Goal: Task Accomplishment & Management: Use online tool/utility

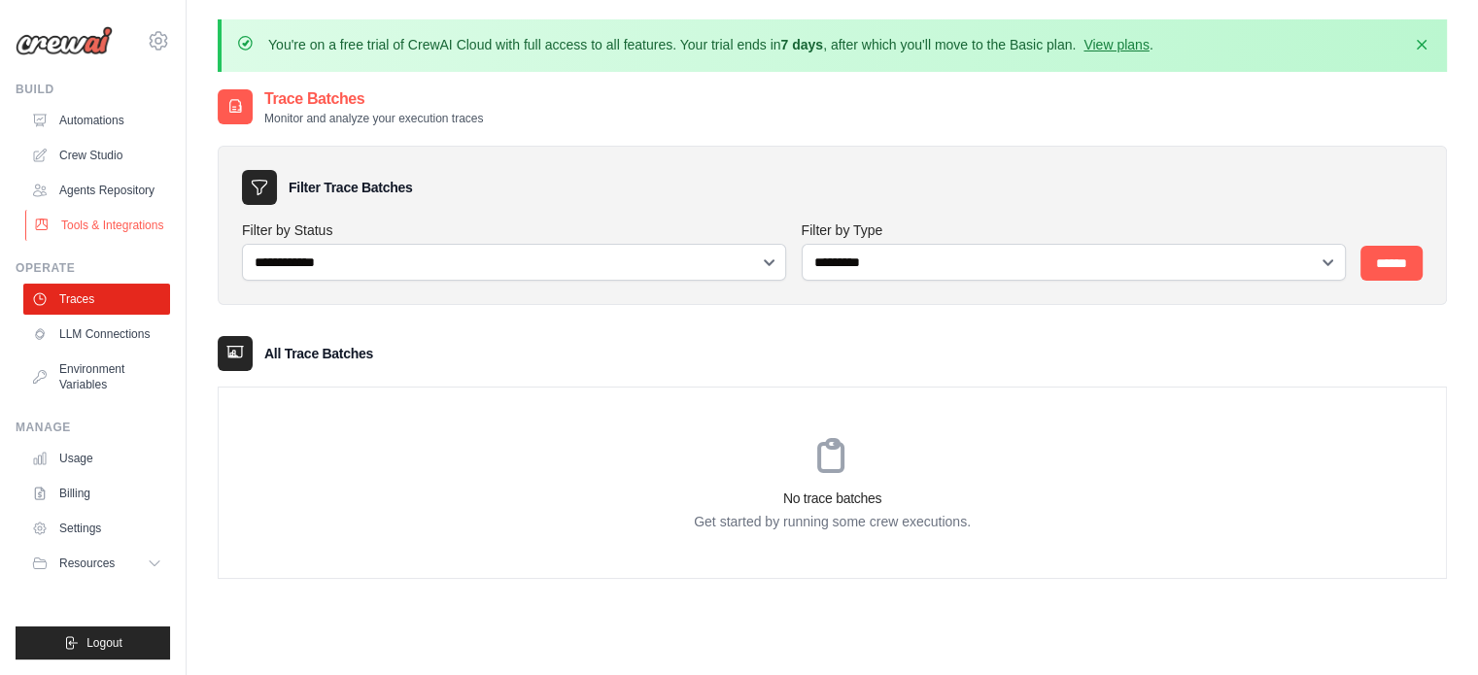
click at [129, 220] on link "Tools & Integrations" at bounding box center [98, 225] width 147 height 31
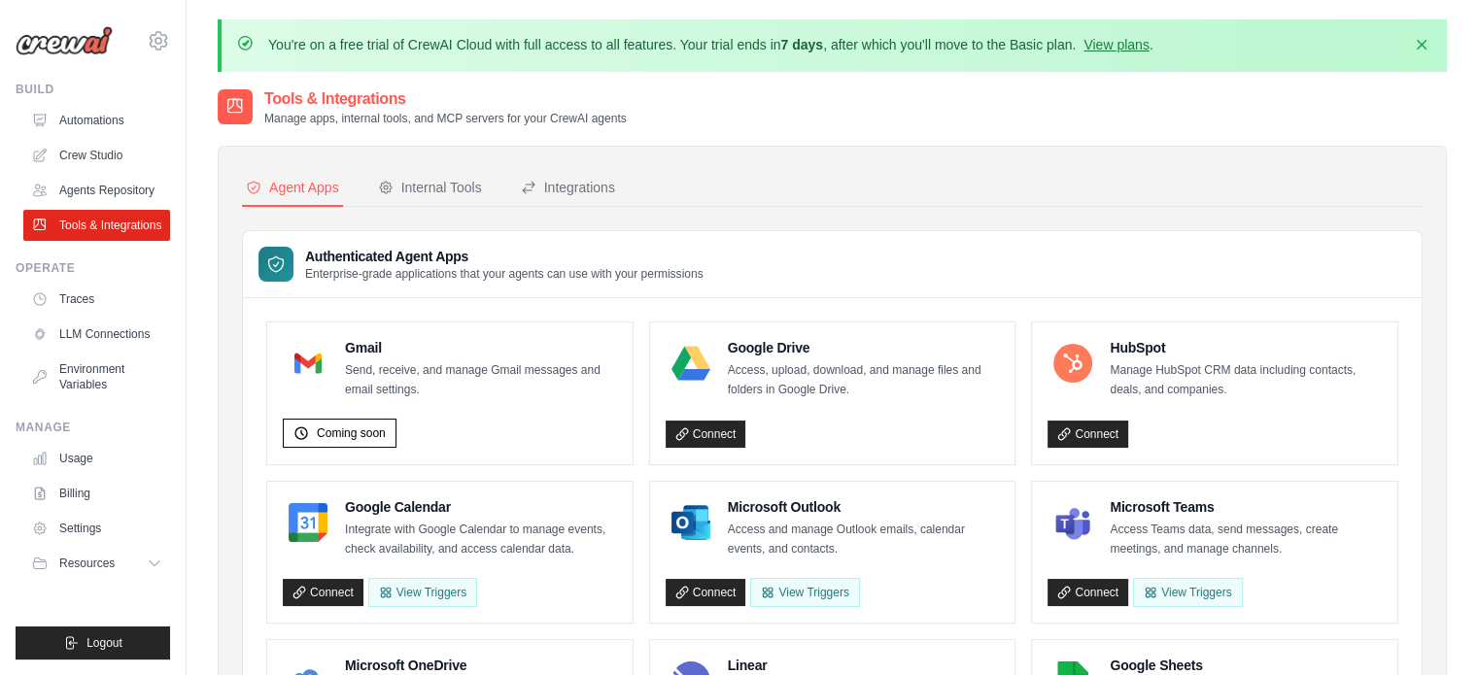
click at [118, 142] on link "Crew Studio" at bounding box center [96, 155] width 147 height 31
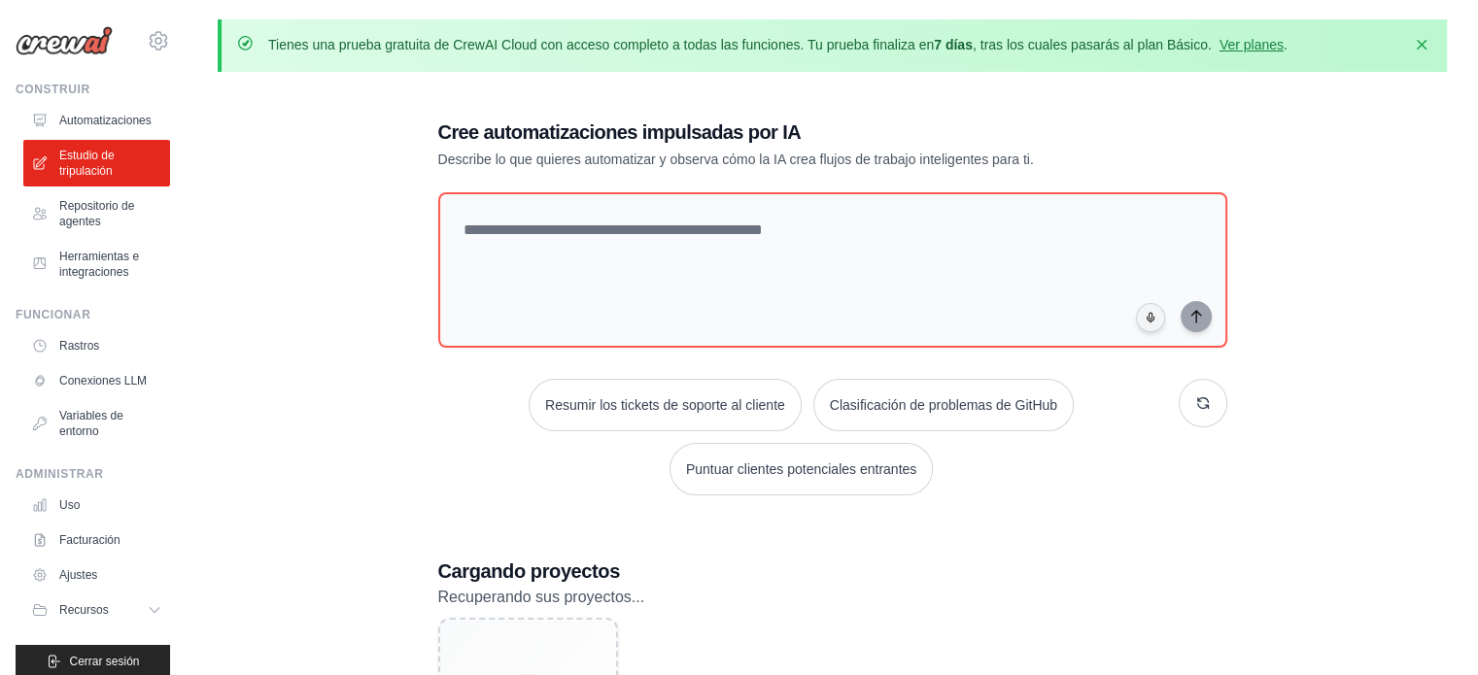
click at [365, 493] on div "Cree automatizaciones impulsadas por IA Describe lo que quieres automatizar y o…" at bounding box center [832, 465] width 1229 height 756
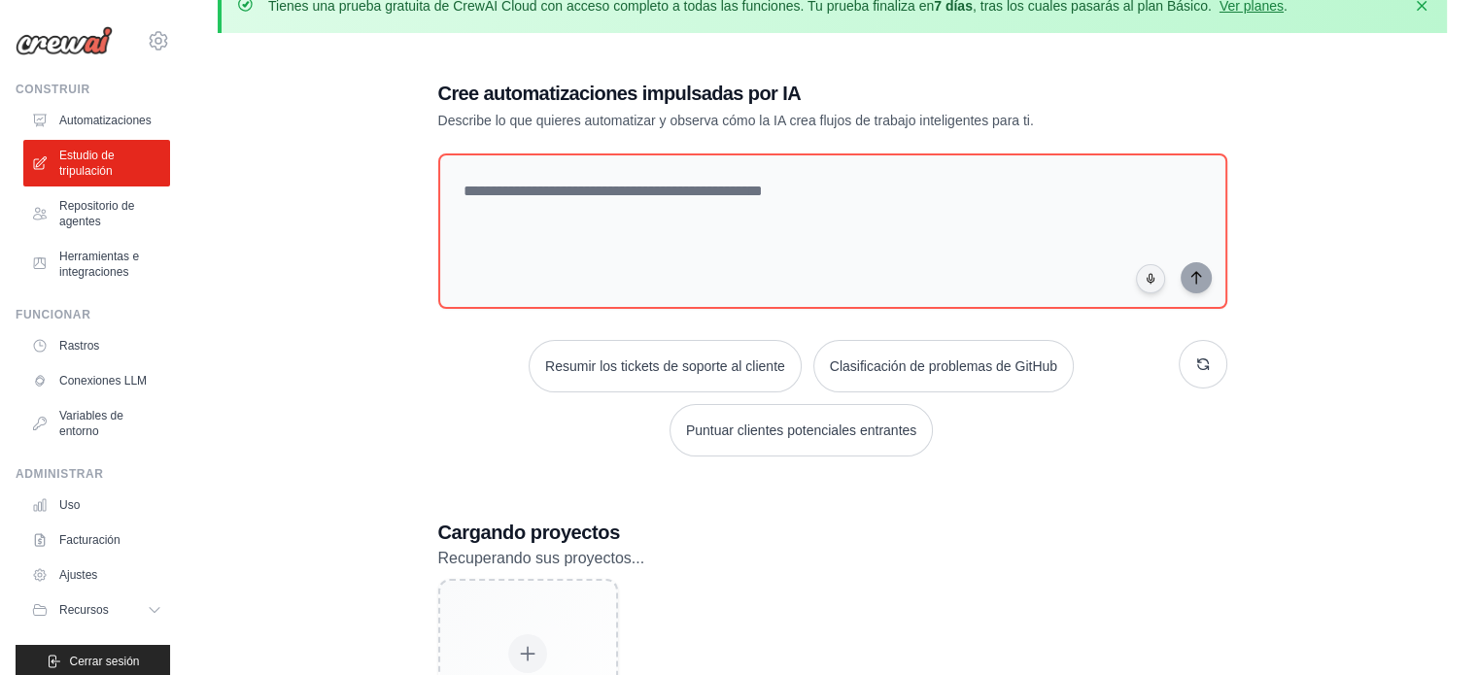
scroll to position [187, 0]
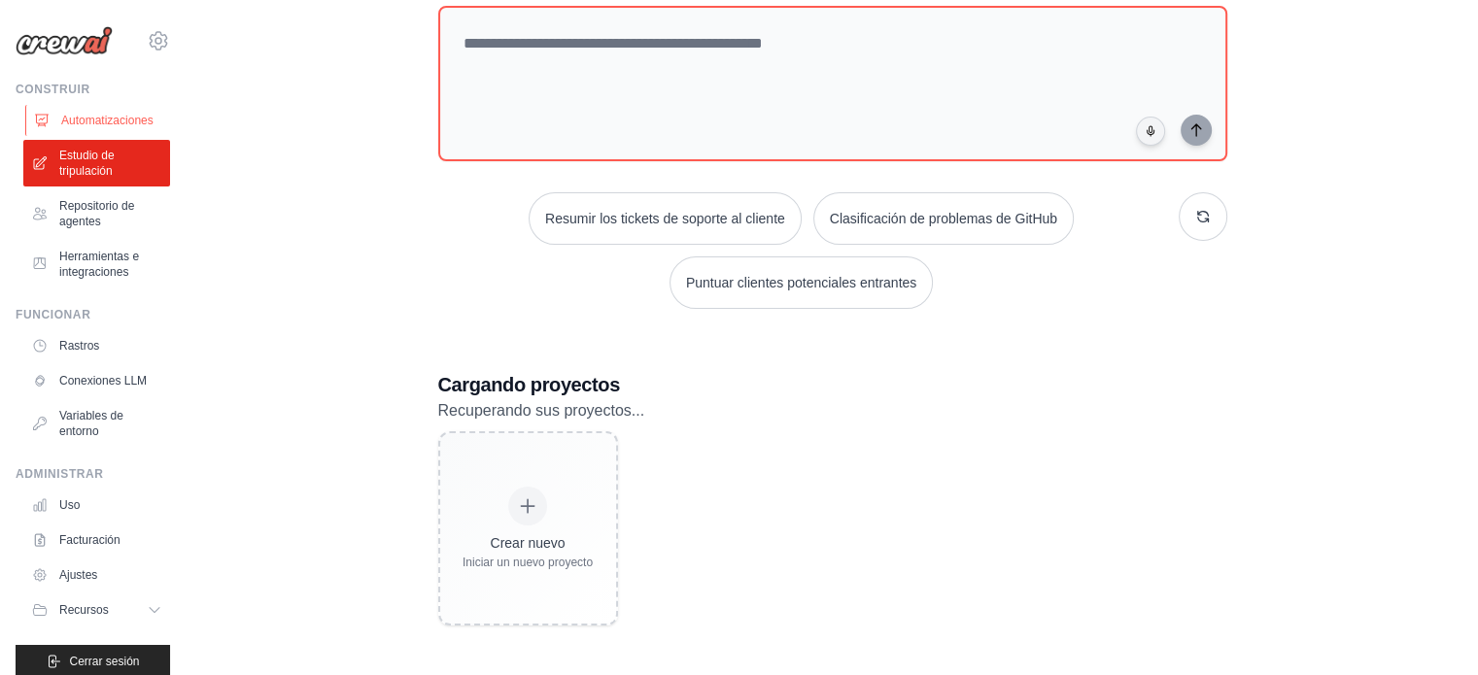
click at [70, 116] on font "Automatizaciones" at bounding box center [107, 121] width 92 height 14
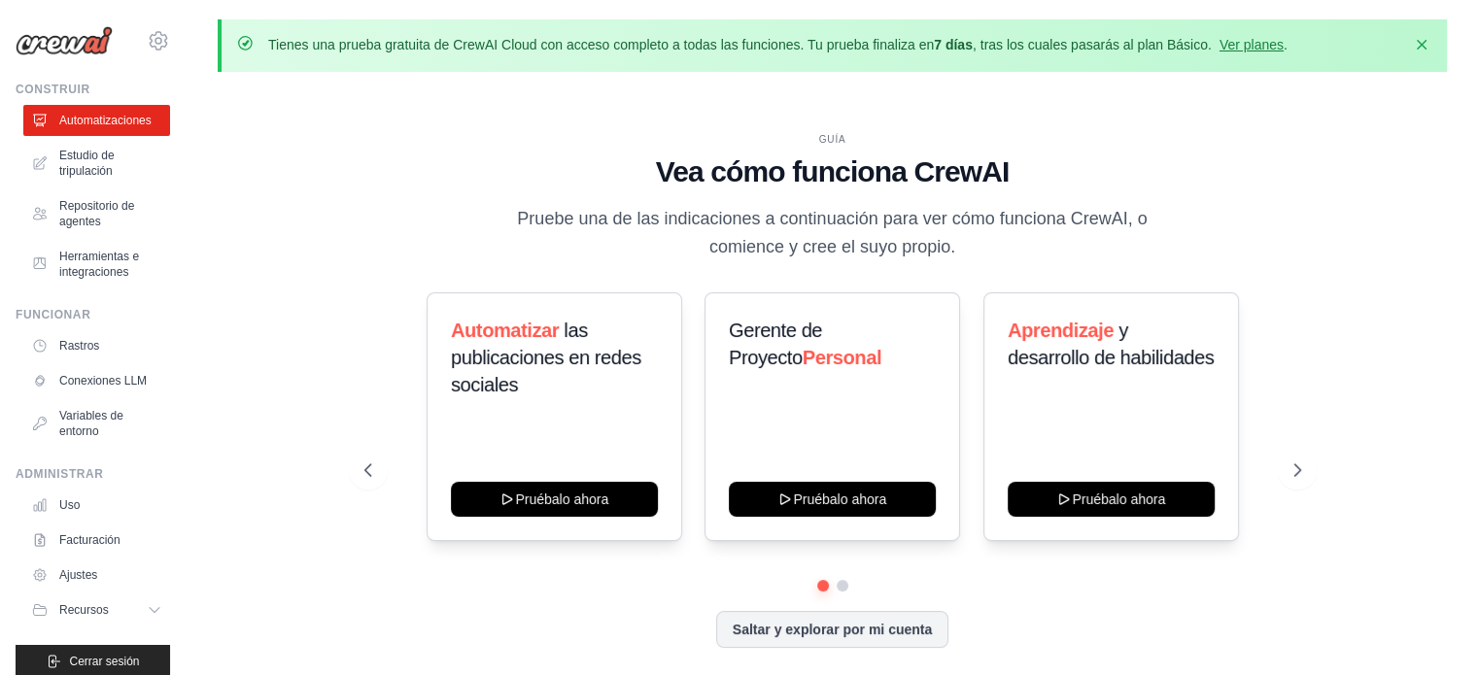
click at [333, 259] on div "GUÍA Vea cómo funciona CrewAI Pruebe una de las indicaciones a continuación par…" at bounding box center [832, 405] width 1229 height 637
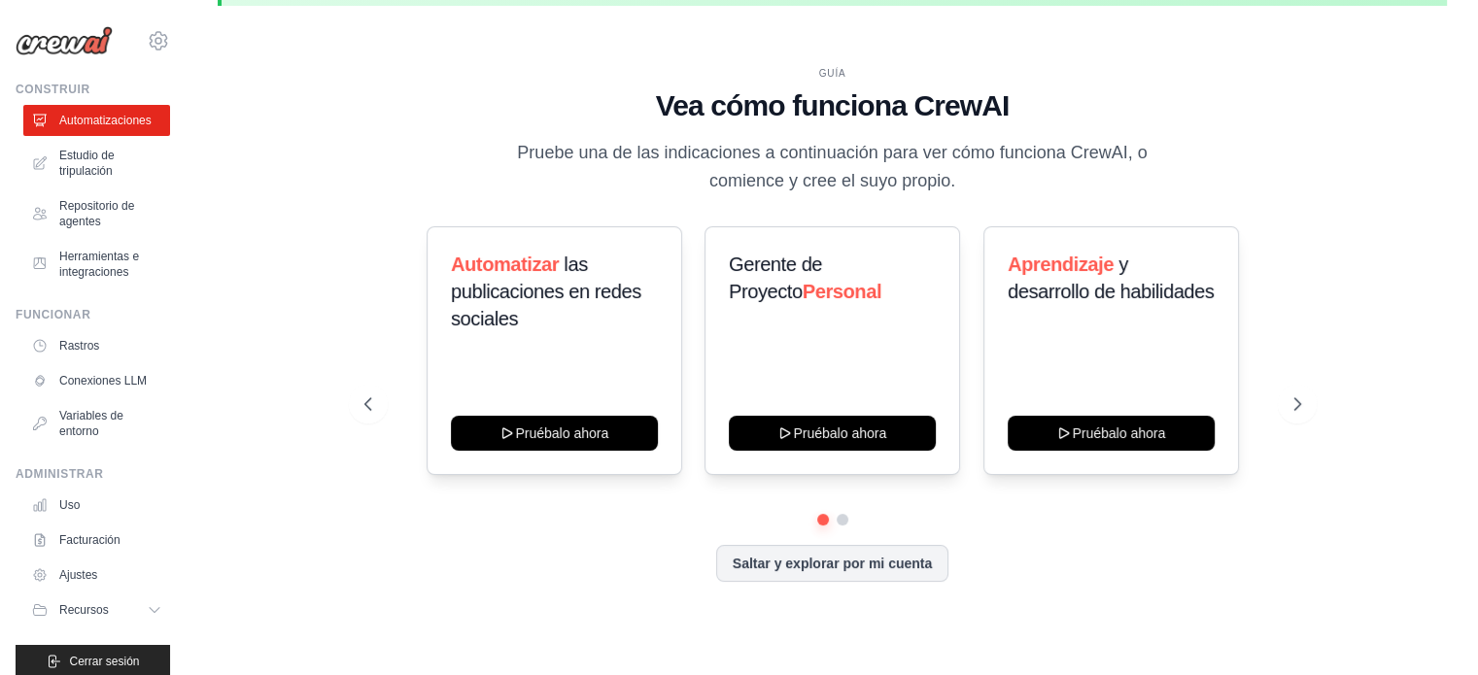
scroll to position [67, 0]
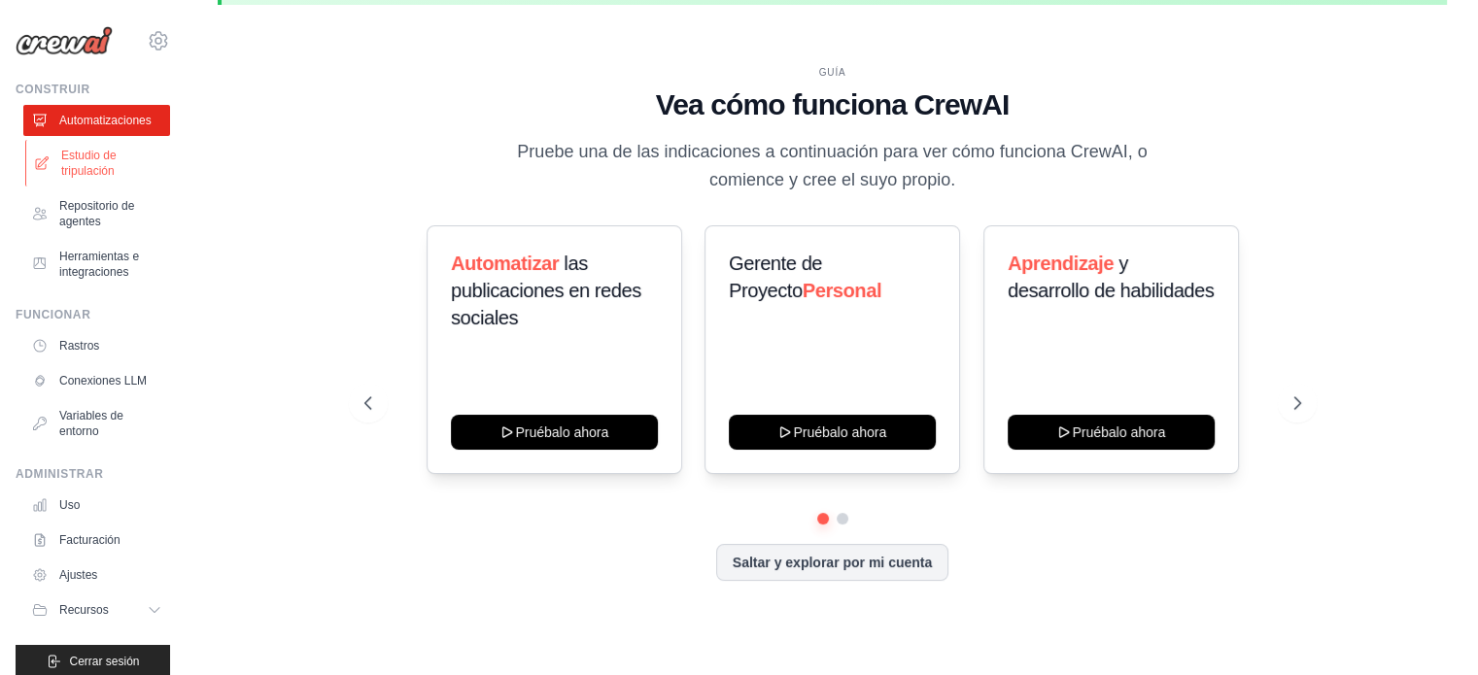
click at [105, 151] on font "Estudio de tripulación" at bounding box center [88, 163] width 55 height 29
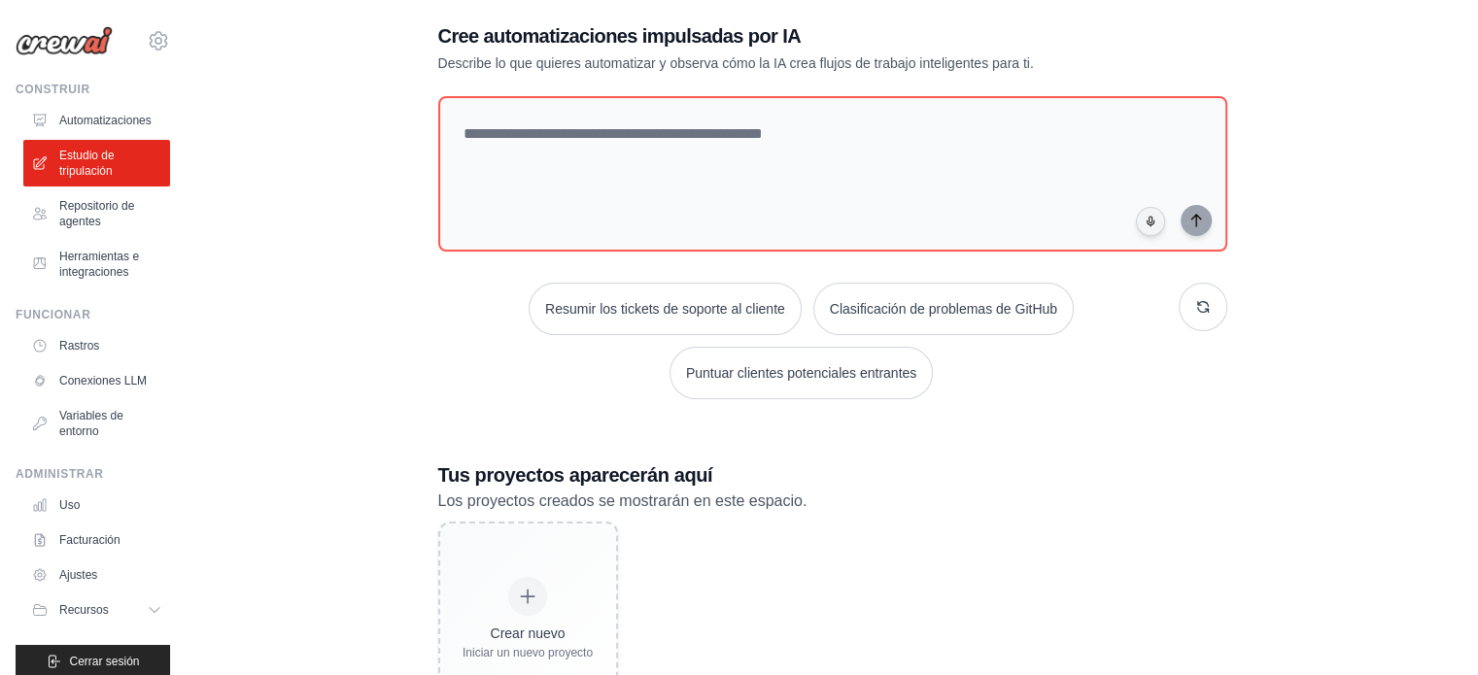
scroll to position [187, 0]
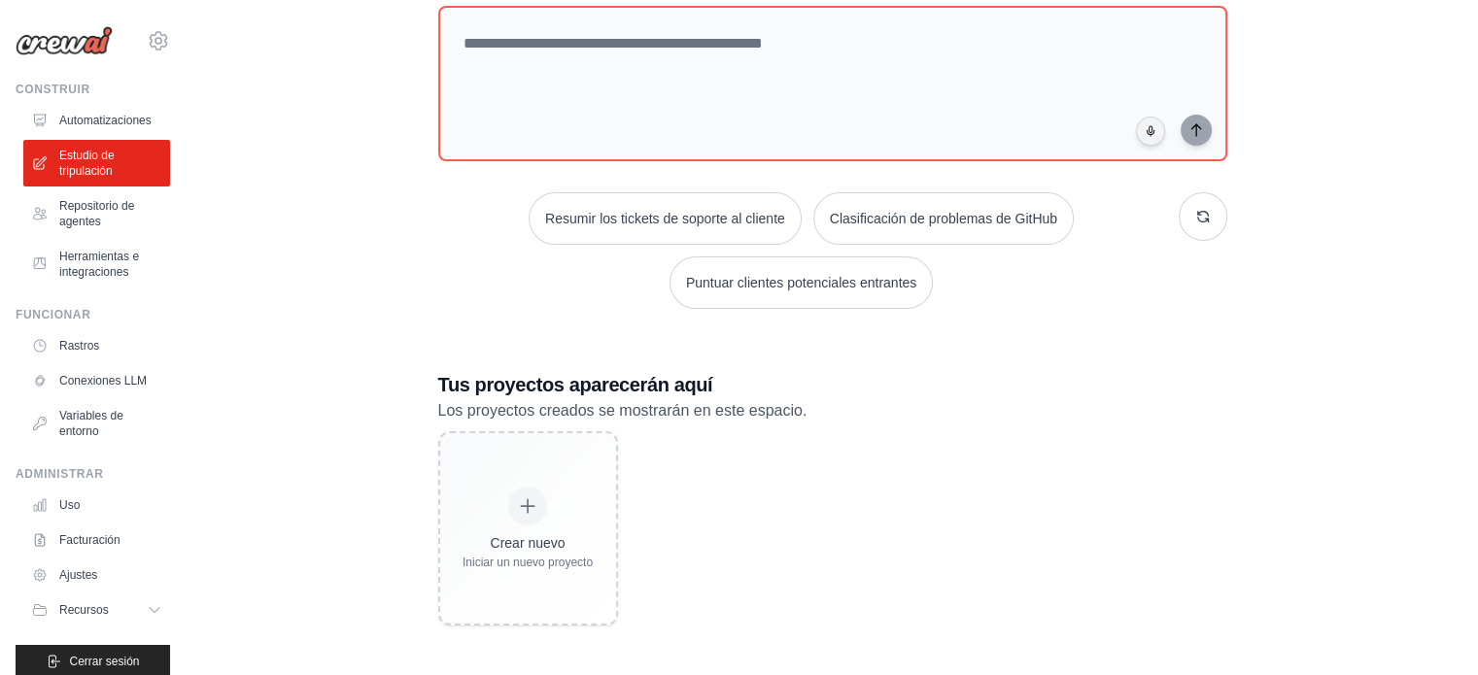
click at [665, 474] on div "Crear nuevo Iniciar un nuevo proyecto" at bounding box center [832, 529] width 789 height 194
click at [66, 181] on link "Estudio de tripulación" at bounding box center [98, 163] width 147 height 47
click at [548, 402] on font "Recuperando sus proyectos..." at bounding box center [541, 410] width 207 height 17
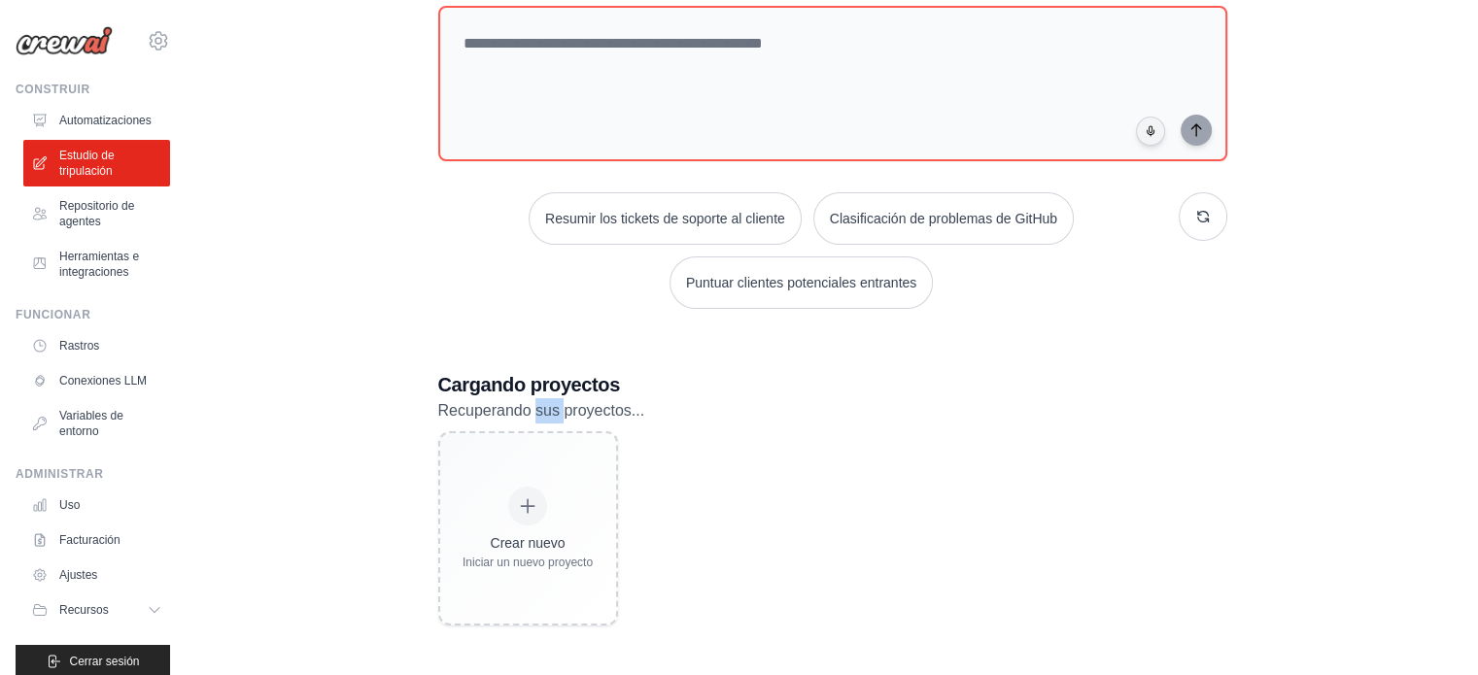
click at [548, 402] on font "Recuperando sus proyectos..." at bounding box center [541, 410] width 207 height 17
